Goal: Check status

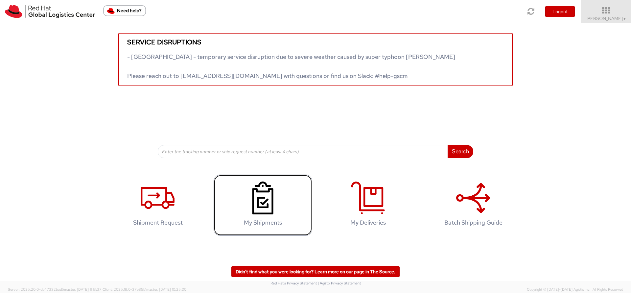
click at [254, 202] on use at bounding box center [263, 198] width 21 height 33
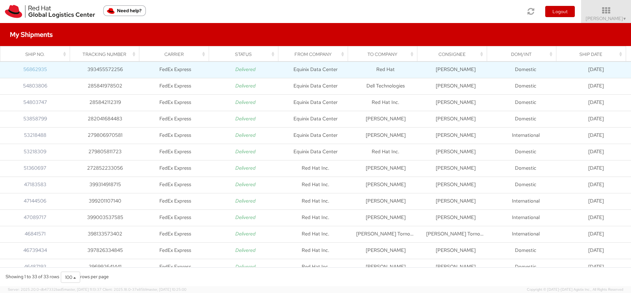
click at [33, 71] on link "56862935" at bounding box center [35, 69] width 24 height 7
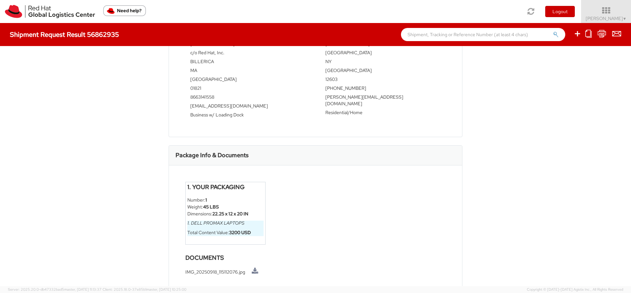
scroll to position [302, 0]
